Goal: Task Accomplishment & Management: Use online tool/utility

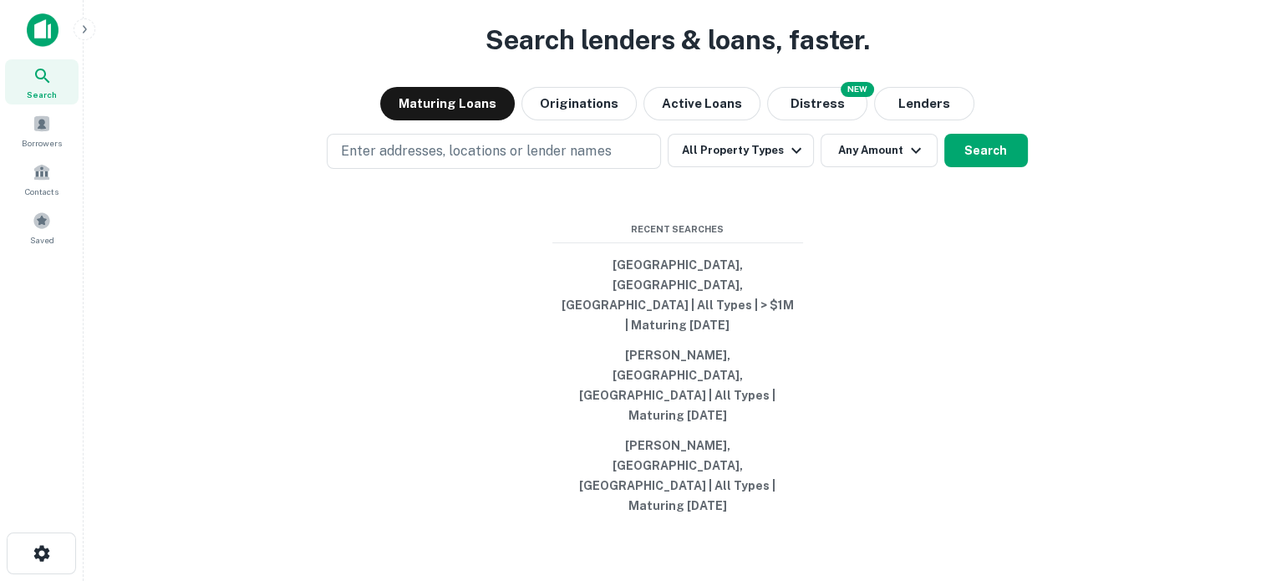
click at [80, 230] on div "Search Borrowers Contacts Saved" at bounding box center [42, 154] width 84 height 191
click at [47, 238] on span "Saved" at bounding box center [42, 239] width 24 height 13
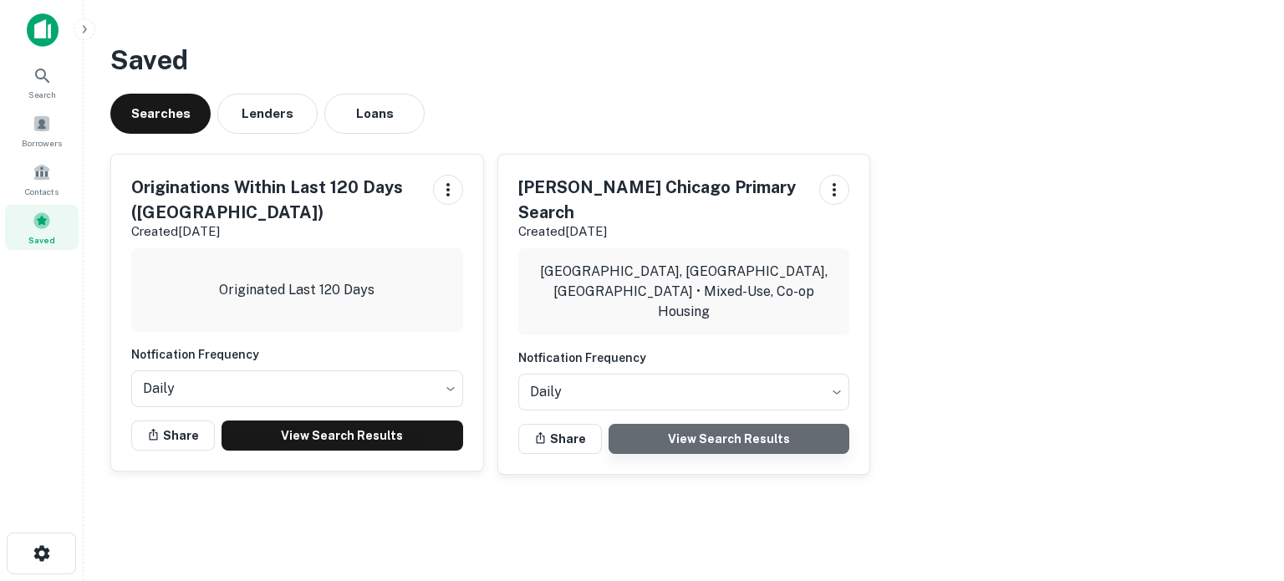
click at [748, 424] on link "View Search Results" at bounding box center [729, 439] width 242 height 30
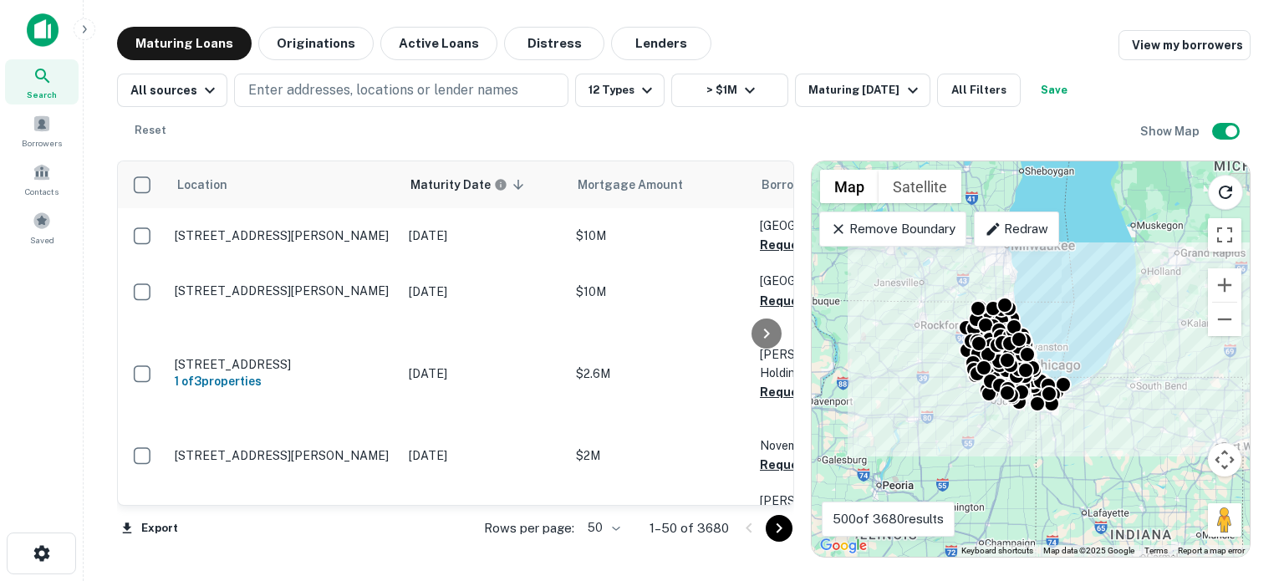
scroll to position [0, 487]
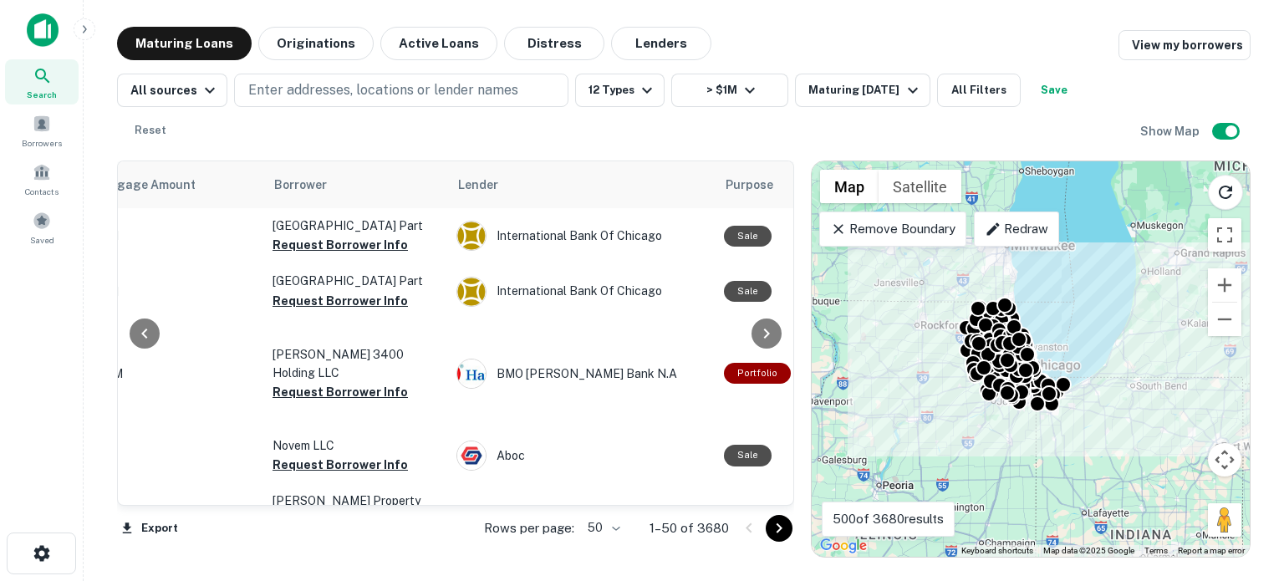
click at [608, 531] on body "Search Borrowers Contacts Saved Maturing Loans Originations Active Loans Distre…" at bounding box center [642, 290] width 1284 height 581
click at [603, 549] on li "100" at bounding box center [604, 546] width 48 height 30
type input "***"
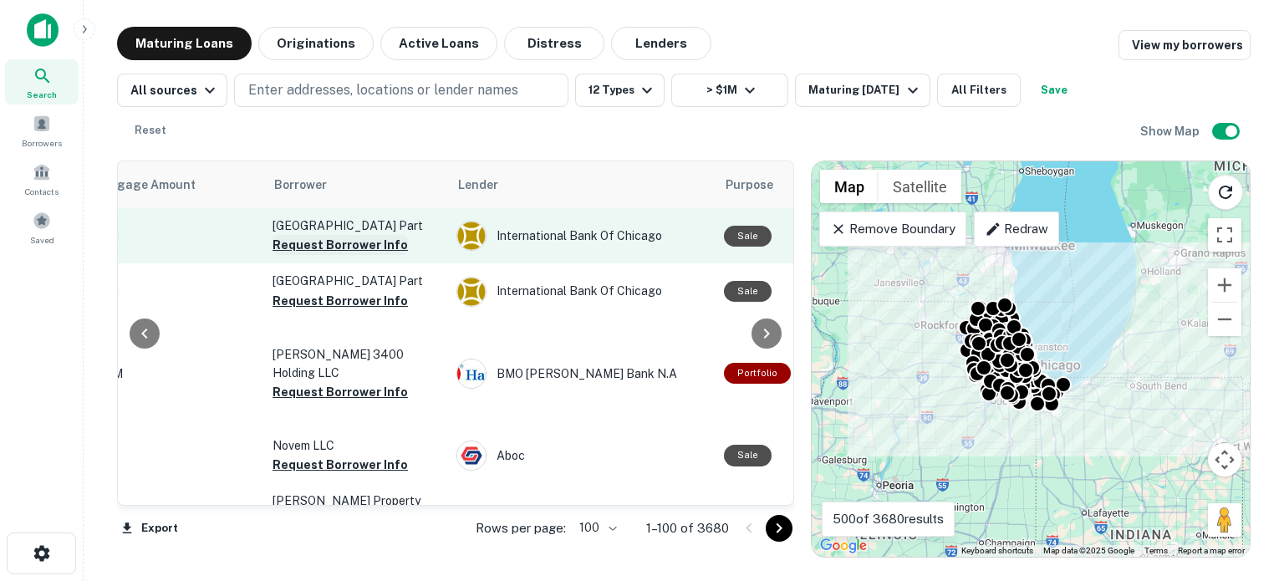
click at [378, 235] on button "Request Borrower Info" at bounding box center [339, 245] width 135 height 20
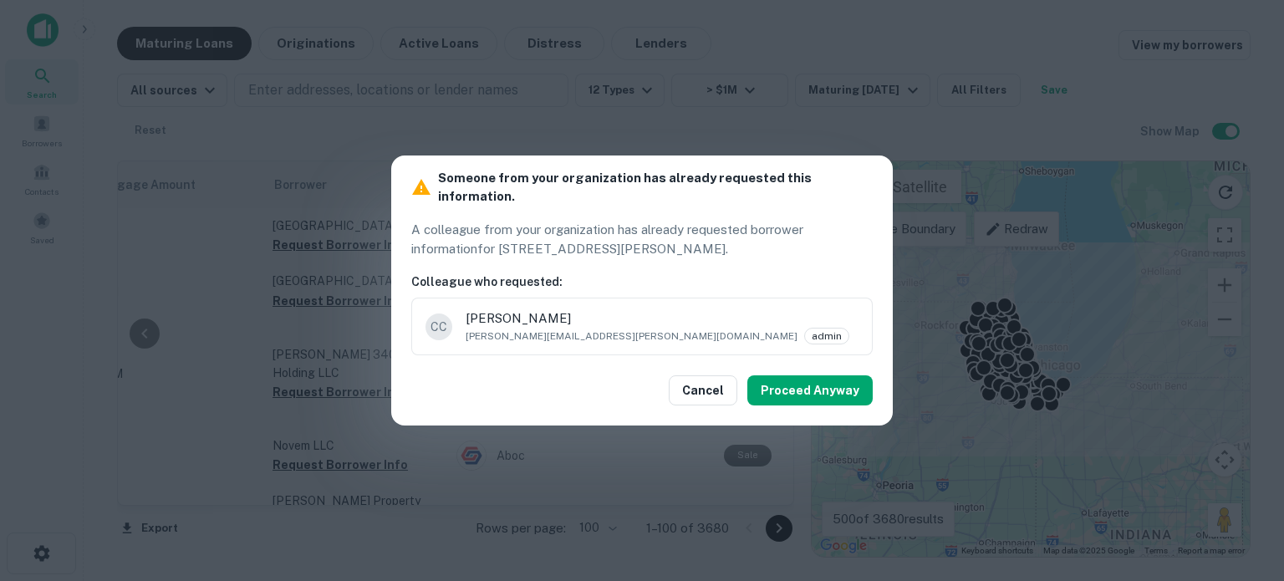
click at [362, 288] on div "Someone from your organization has already requested this information. A collea…" at bounding box center [642, 290] width 1284 height 581
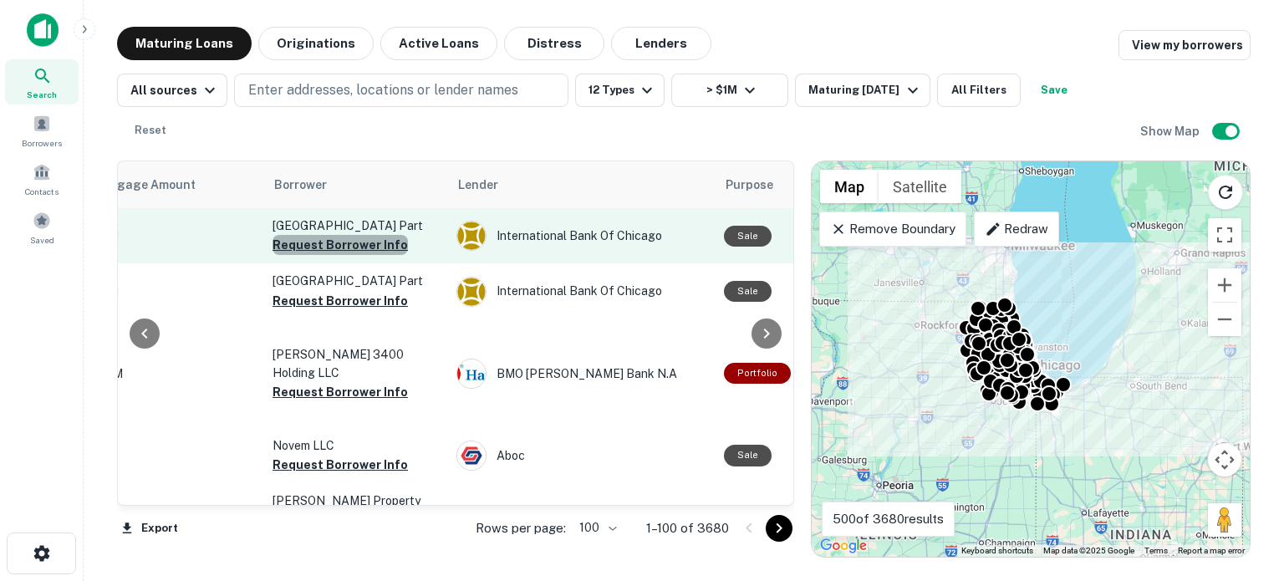
click at [369, 235] on button "Request Borrower Info" at bounding box center [339, 245] width 135 height 20
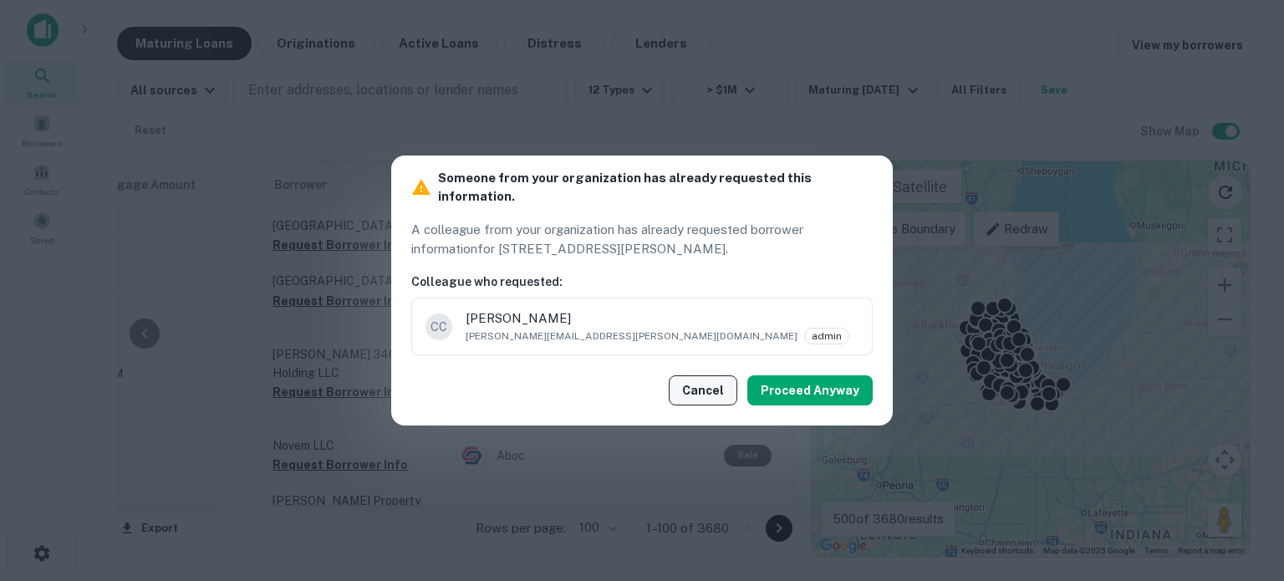
click at [720, 387] on button "Cancel" at bounding box center [703, 390] width 69 height 30
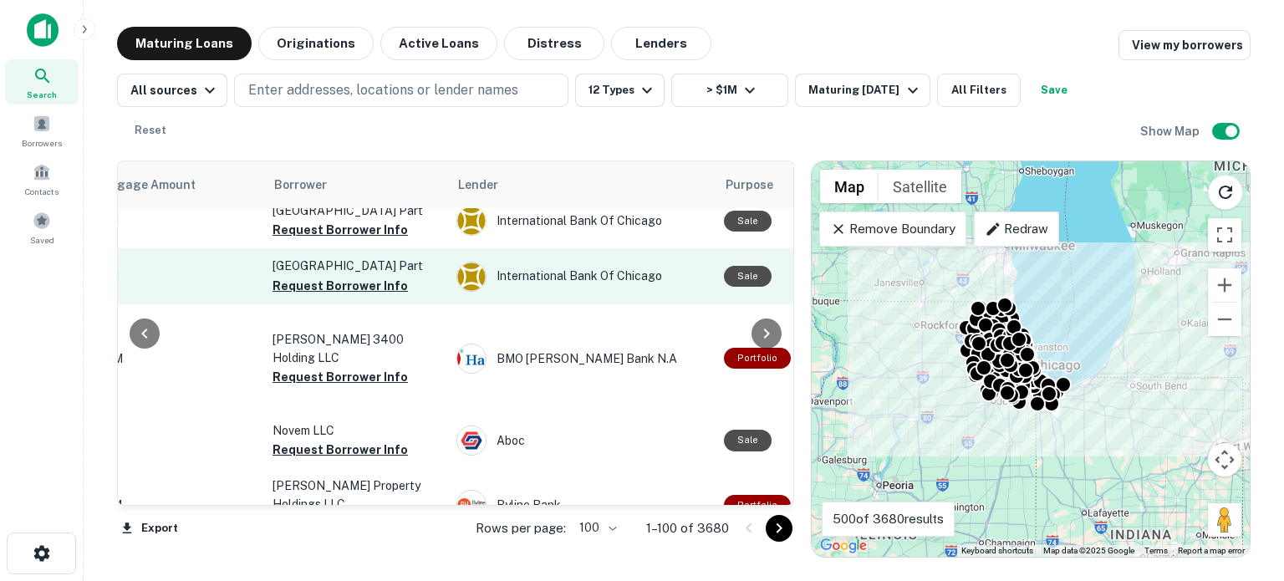
scroll to position [0, 487]
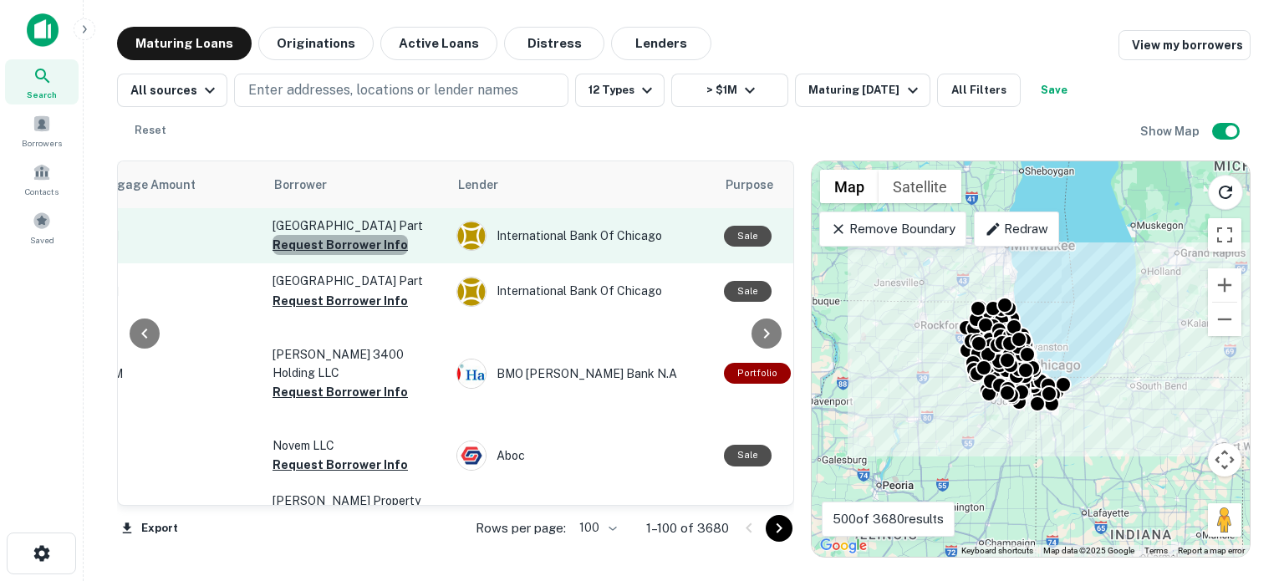
click at [362, 235] on button "Request Borrower Info" at bounding box center [339, 245] width 135 height 20
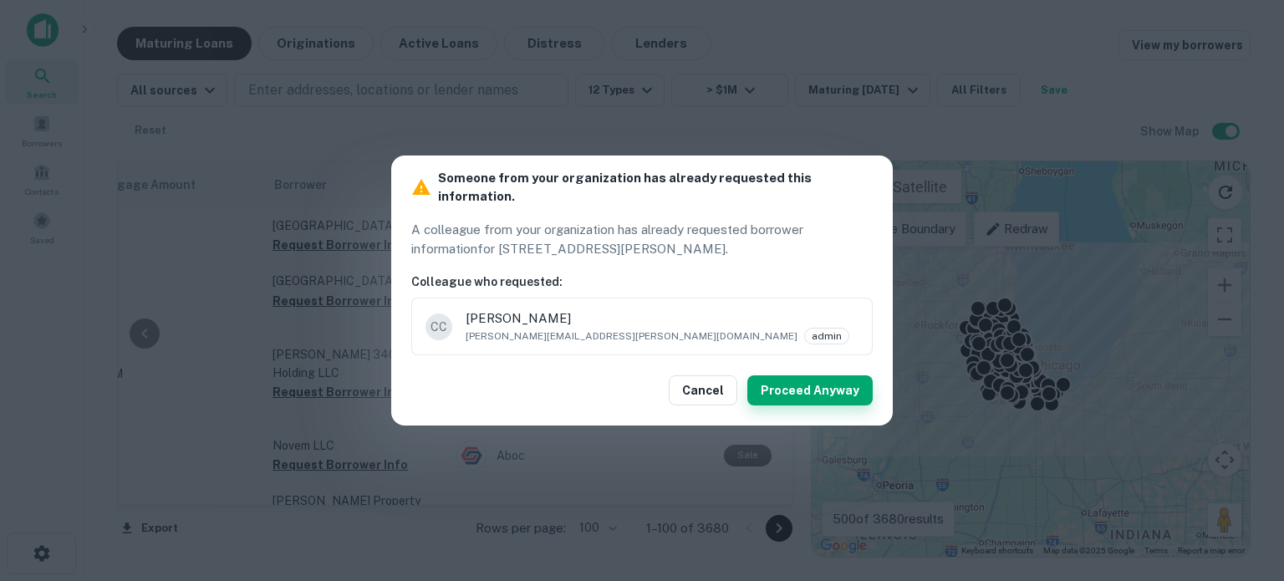
click at [796, 389] on button "Proceed Anyway" at bounding box center [809, 390] width 125 height 30
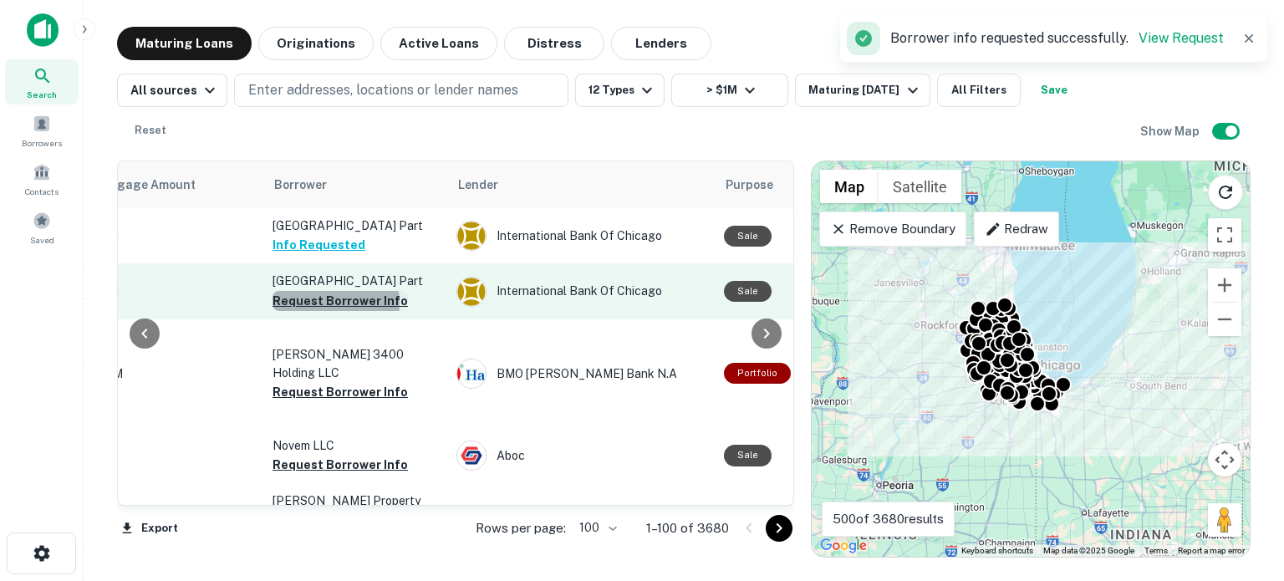
click at [321, 300] on button "Request Borrower Info" at bounding box center [339, 301] width 135 height 20
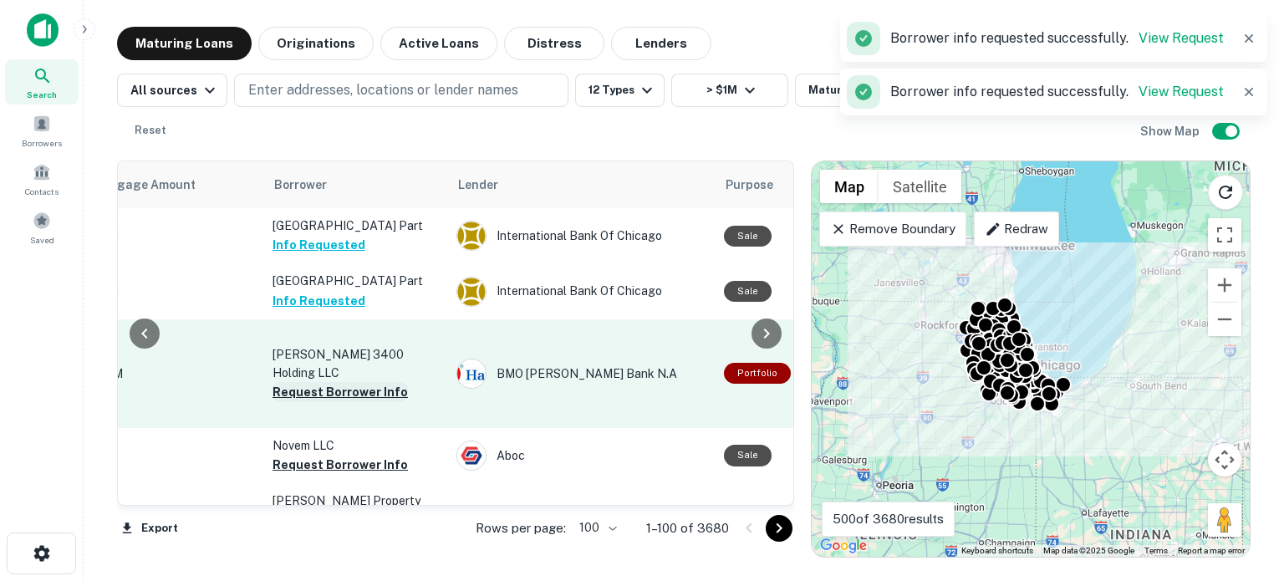
click at [336, 364] on p "[PERSON_NAME] 3400 Holding LLC" at bounding box center [355, 363] width 167 height 37
click at [338, 382] on button "Request Borrower Info" at bounding box center [339, 392] width 135 height 20
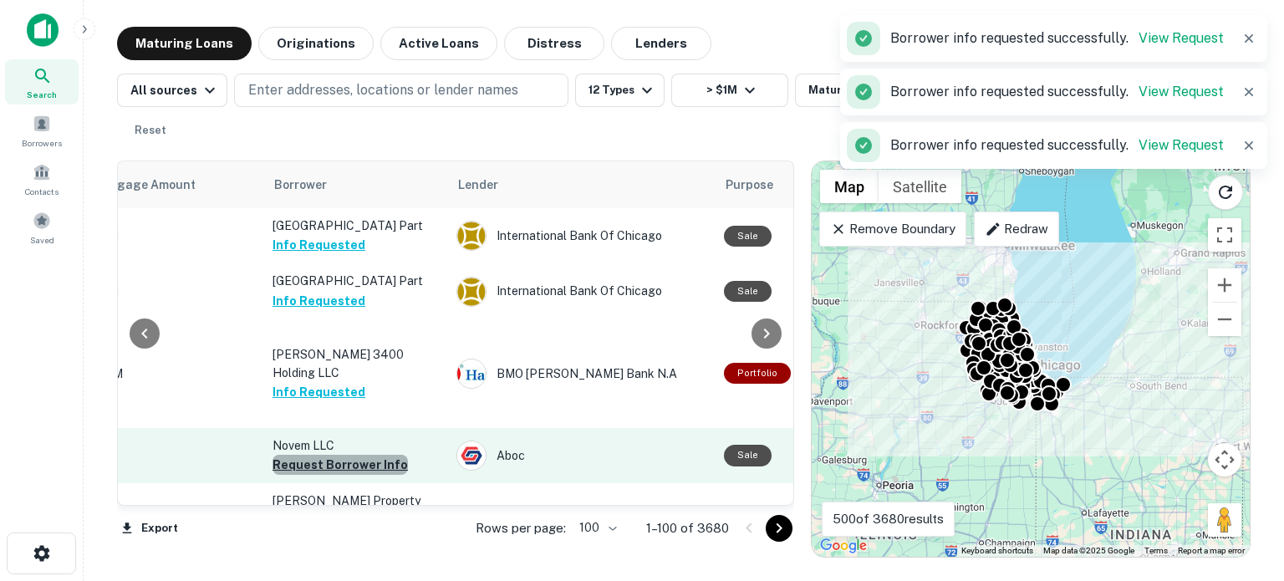
click at [344, 470] on button "Request Borrower Info" at bounding box center [339, 465] width 135 height 20
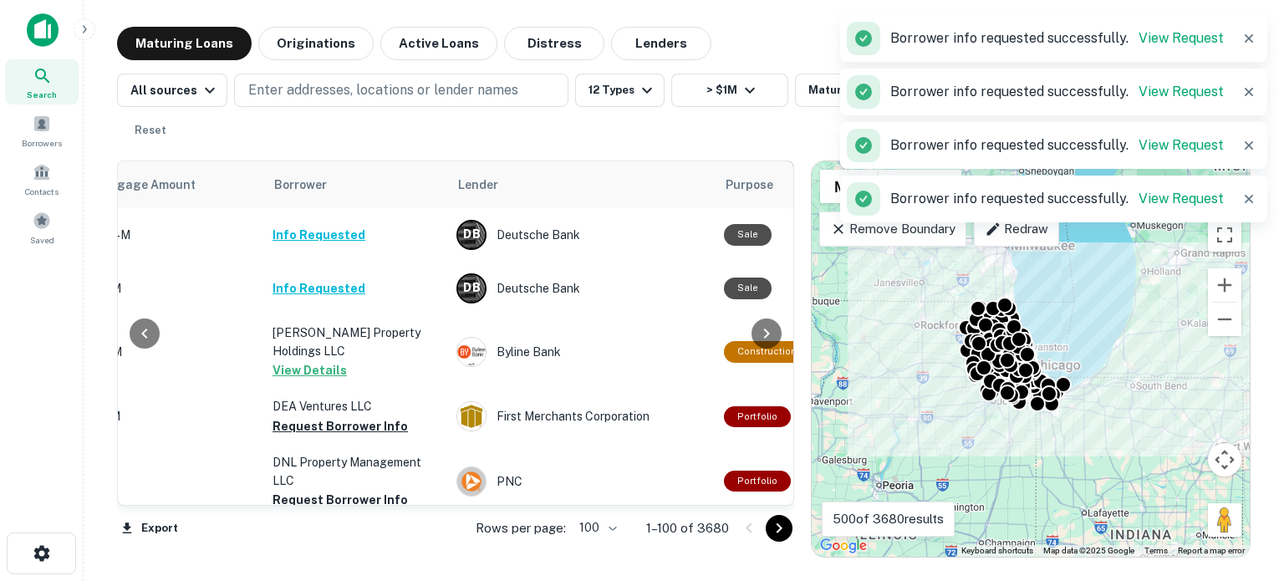
scroll to position [752, 487]
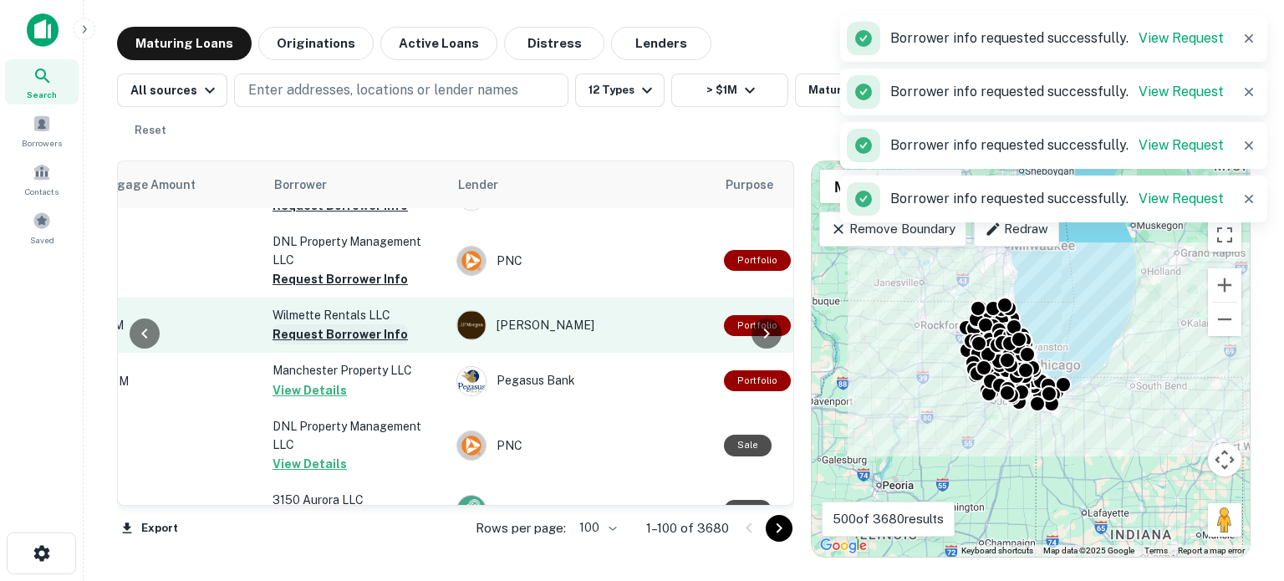
click at [388, 324] on button "Request Borrower Info" at bounding box center [339, 334] width 135 height 20
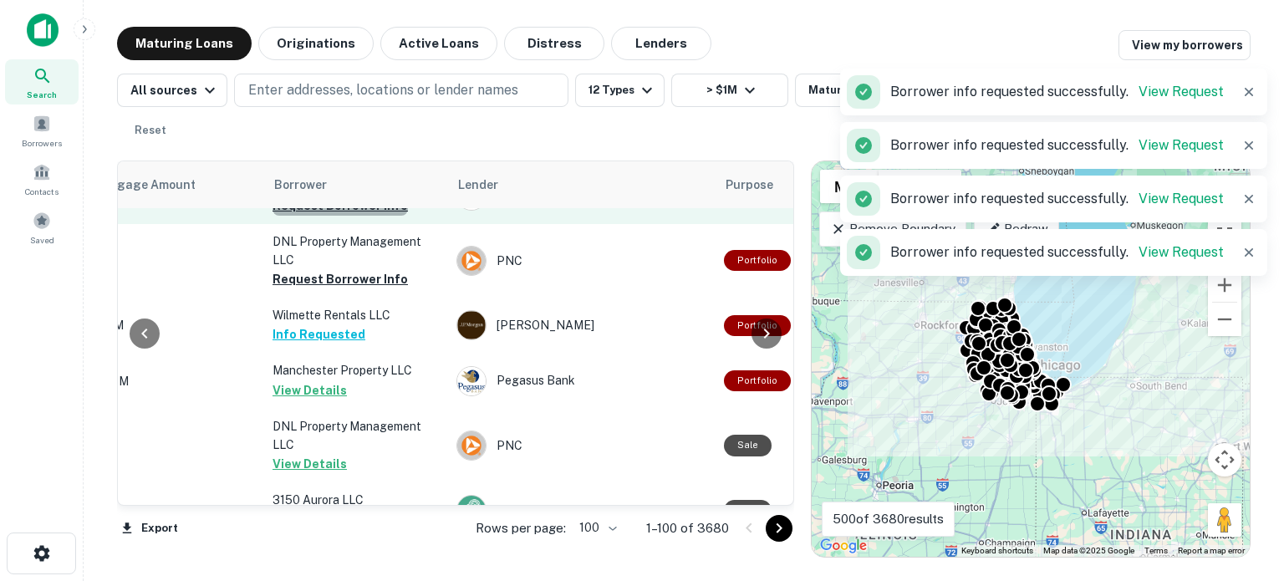
click at [364, 196] on button "Request Borrower Info" at bounding box center [339, 206] width 135 height 20
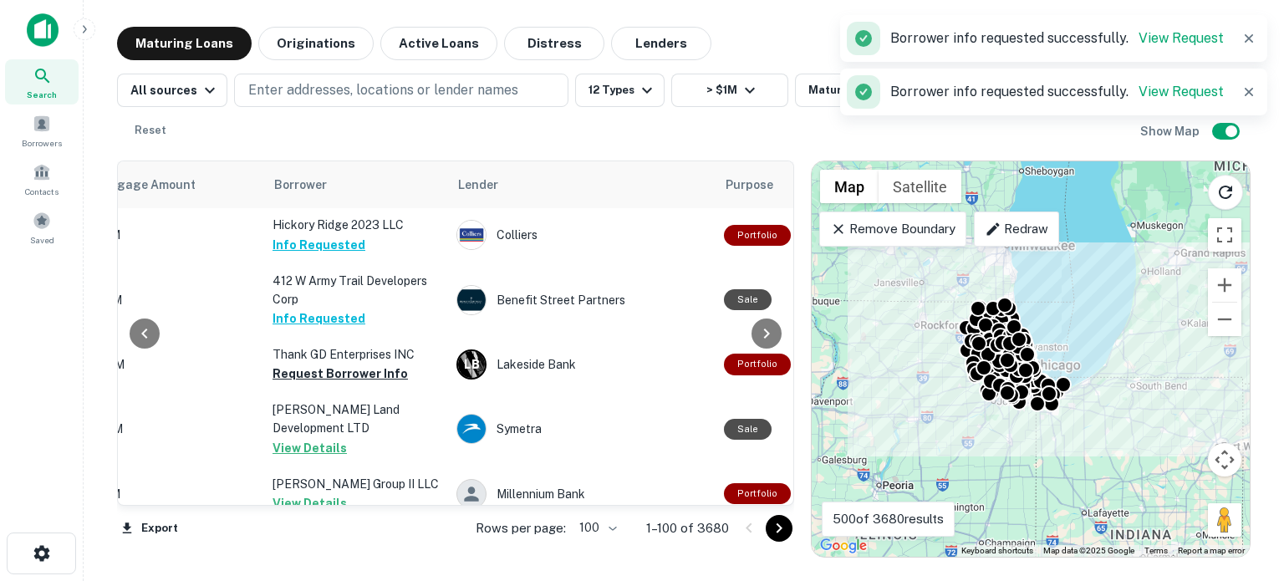
scroll to position [3510, 487]
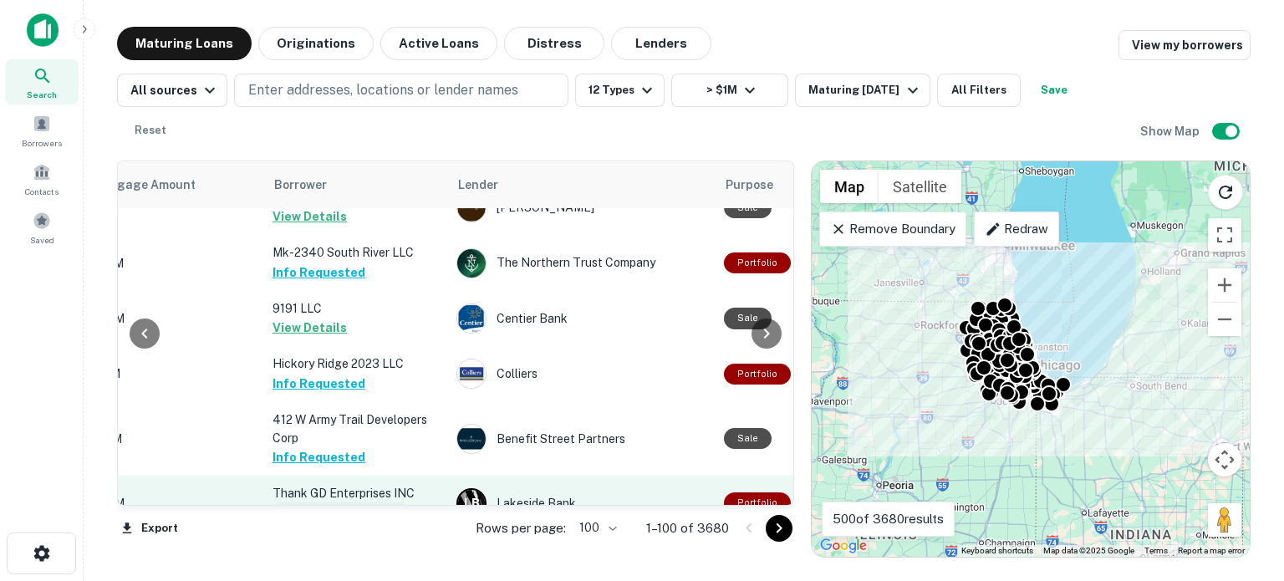
click at [321, 502] on button "Request Borrower Info" at bounding box center [339, 512] width 135 height 20
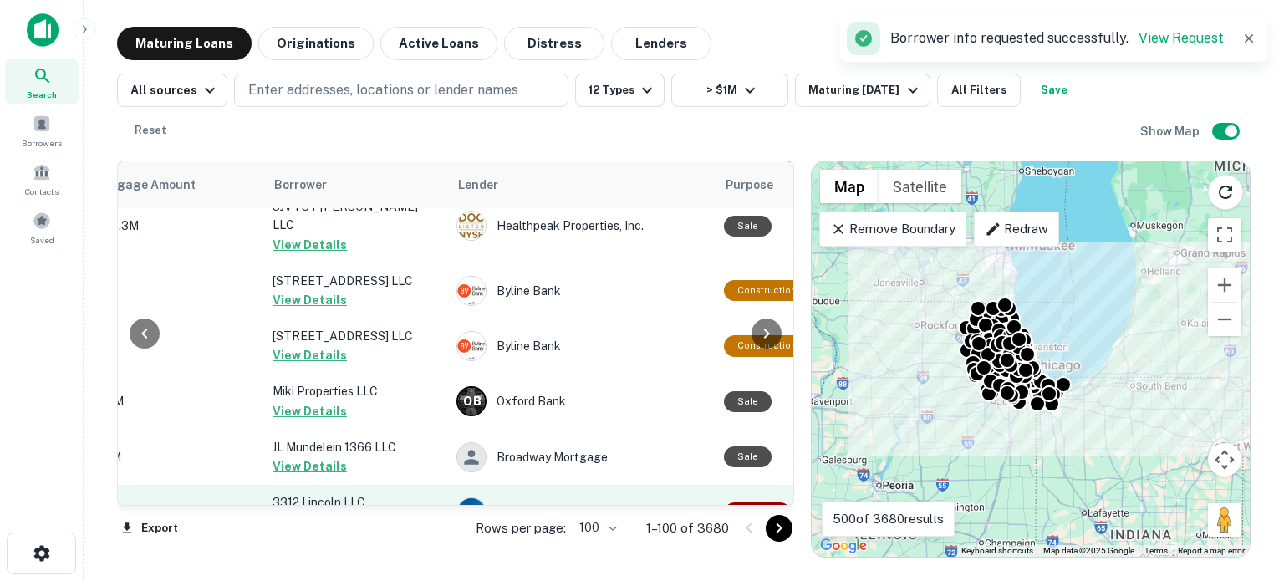
scroll to position [5967, 487]
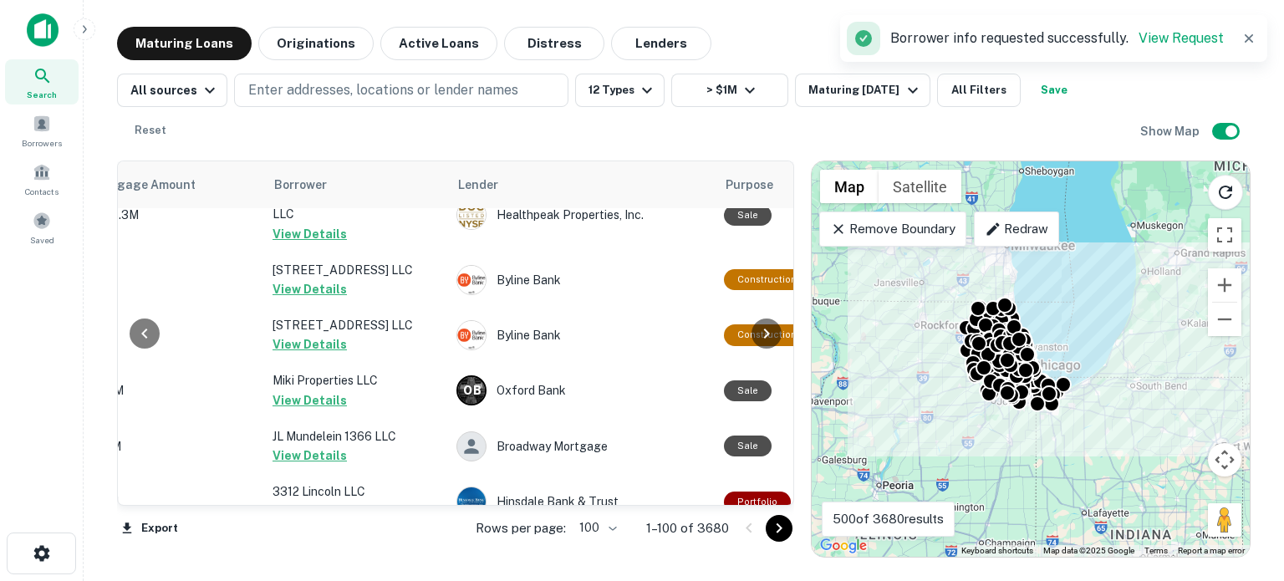
click at [786, 532] on icon "Go to next page" at bounding box center [779, 528] width 20 height 20
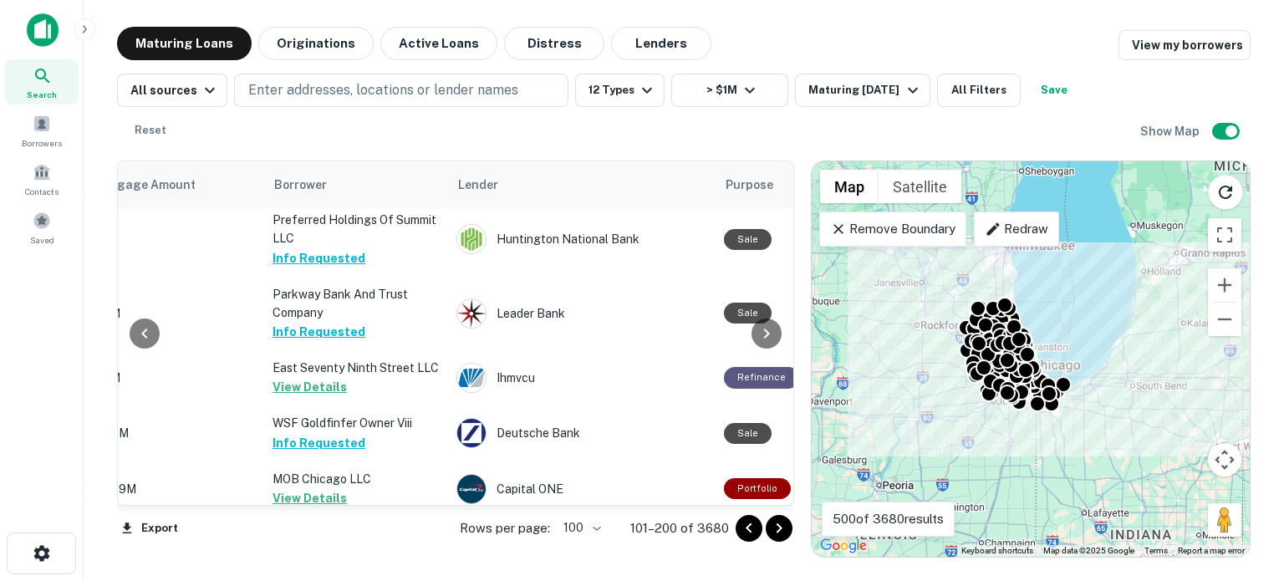
scroll to position [5937, 487]
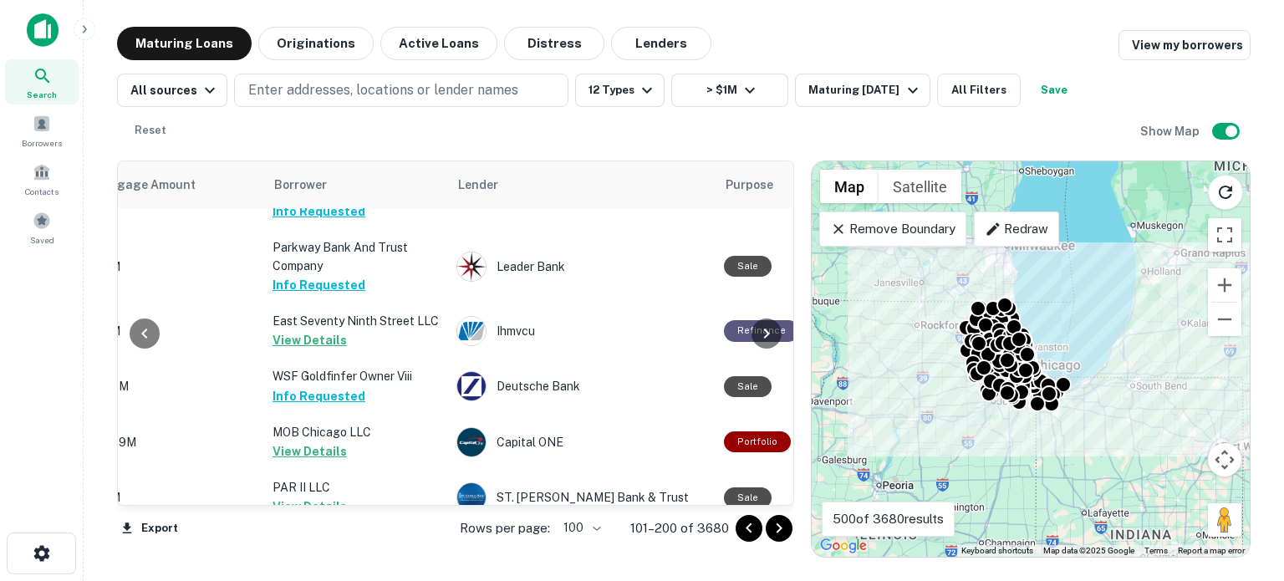
click at [772, 529] on icon "Go to next page" at bounding box center [779, 528] width 20 height 20
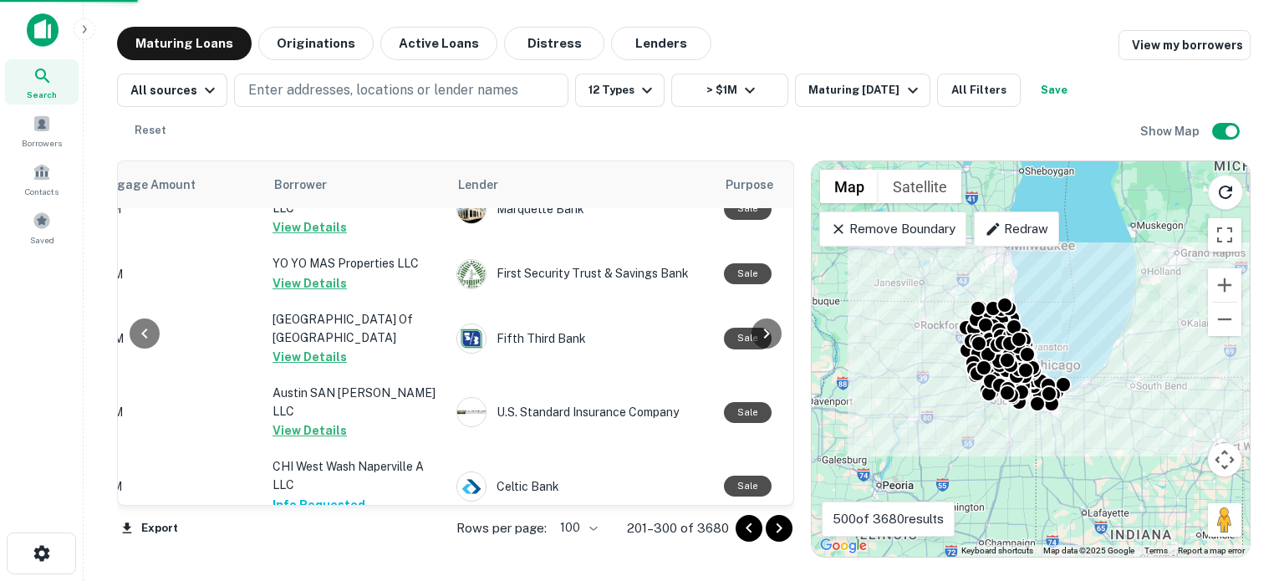
scroll to position [4853, 487]
